Goal: Navigation & Orientation: Find specific page/section

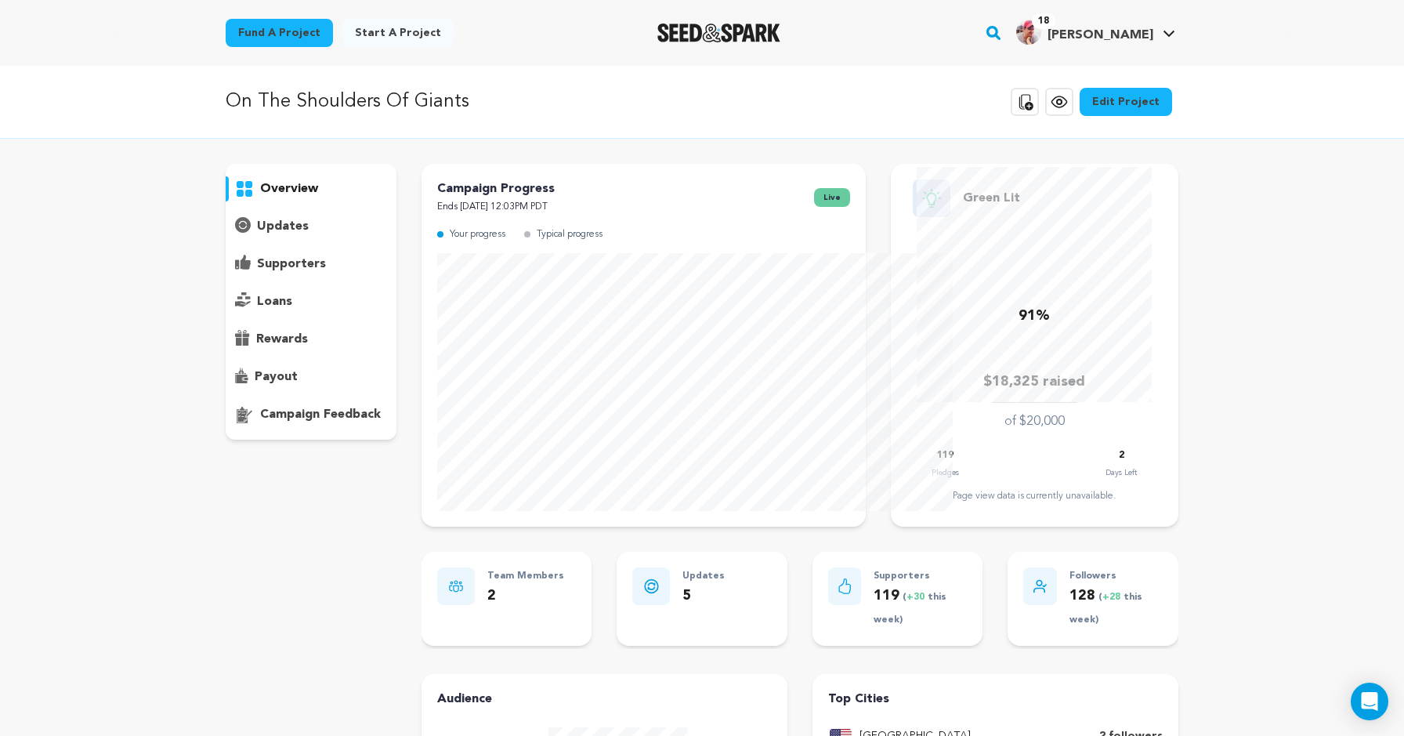
click at [1018, 122] on div "On The Shoulders Of Giants Copy public preview link View project Edit Project V…" at bounding box center [702, 101] width 953 height 41
click at [1034, 111] on icon at bounding box center [1024, 101] width 19 height 19
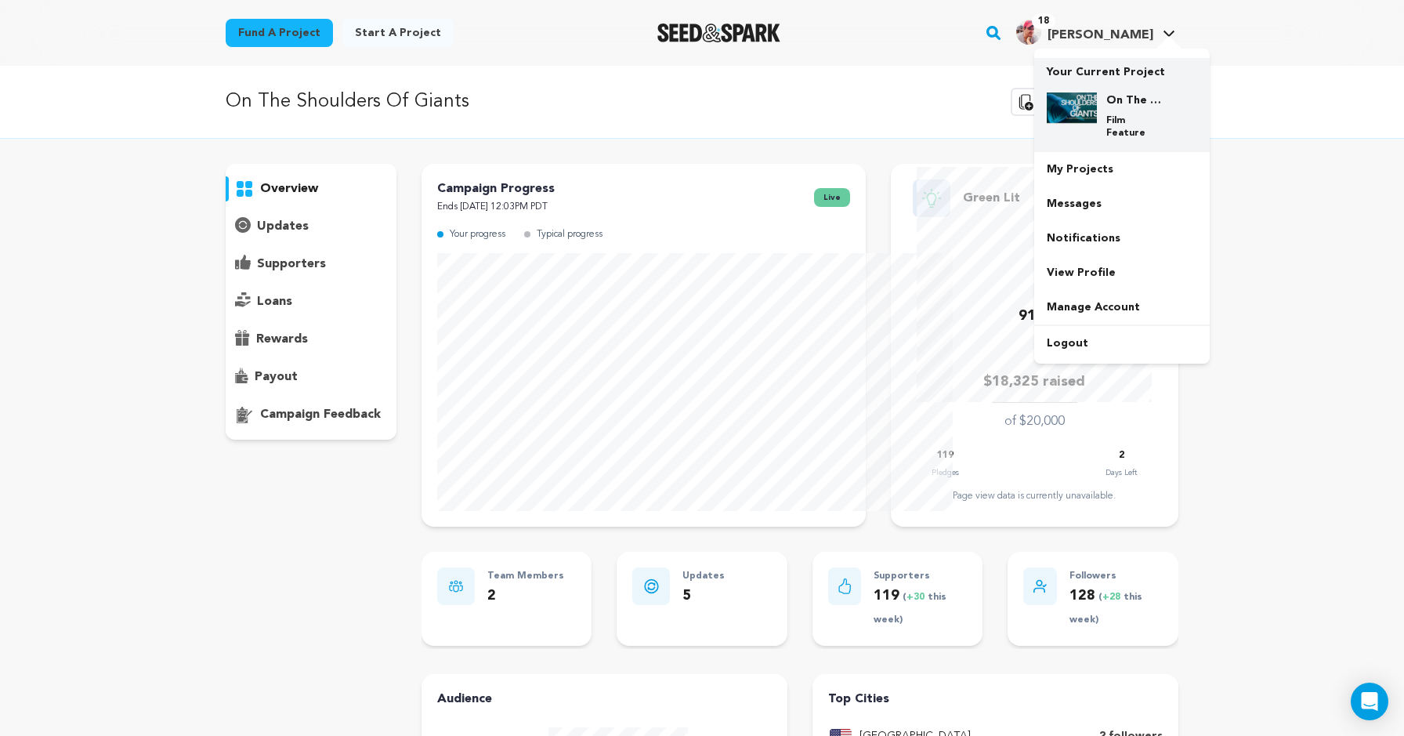
click at [1097, 124] on img at bounding box center [1072, 107] width 50 height 31
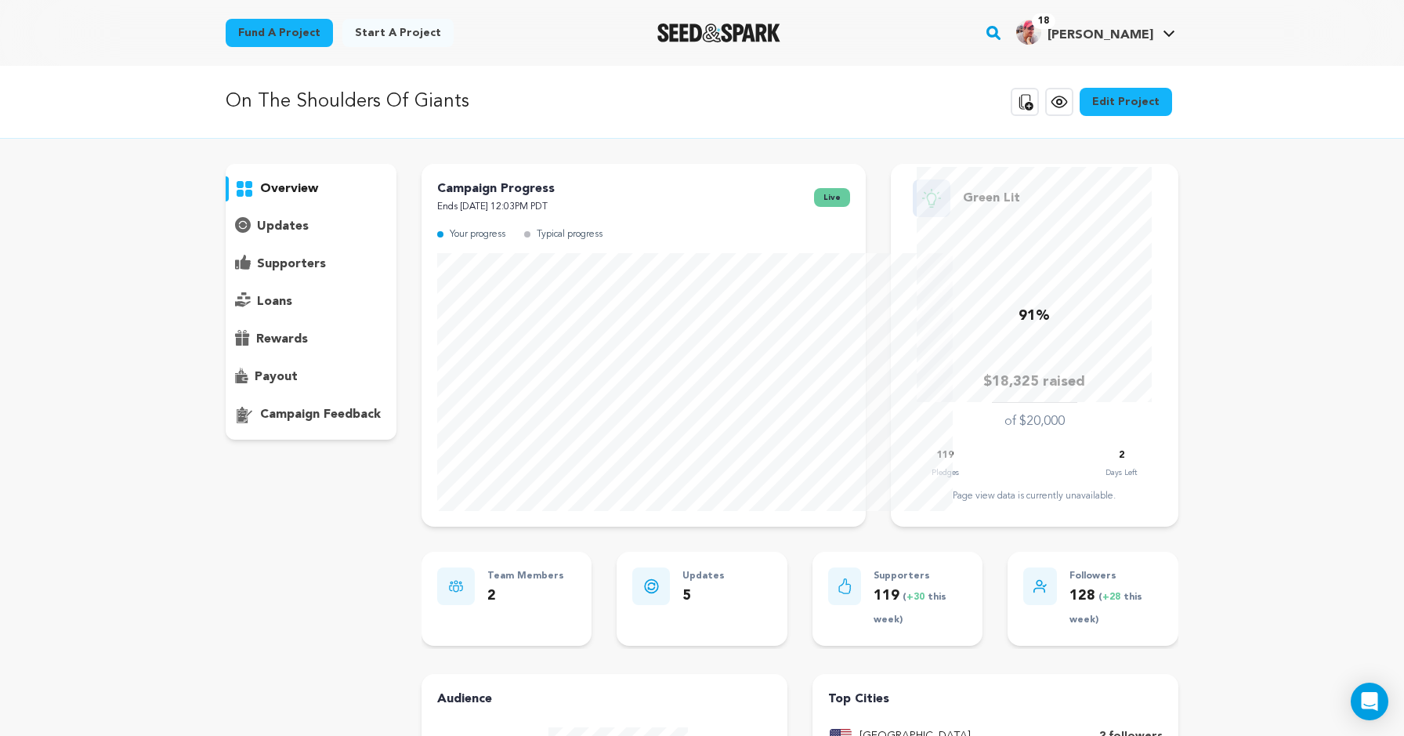
click at [257, 273] on p "supporters" at bounding box center [291, 264] width 69 height 19
click at [226, 310] on div "overview" at bounding box center [311, 302] width 171 height 276
click at [257, 273] on p "supporters" at bounding box center [291, 264] width 69 height 19
